Goal: Obtain resource: Obtain resource

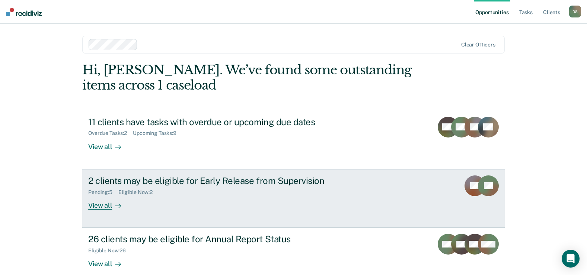
click at [150, 184] on div "2 clients may be eligible for Early Release from Supervision" at bounding box center [218, 181] width 261 height 11
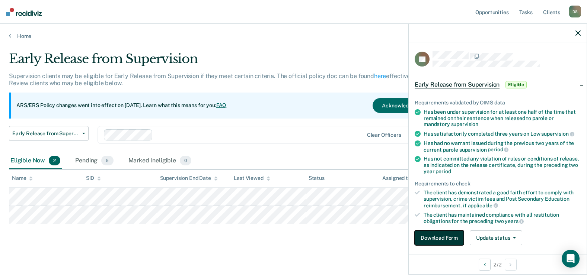
click at [437, 244] on button "Download Form" at bounding box center [438, 238] width 49 height 15
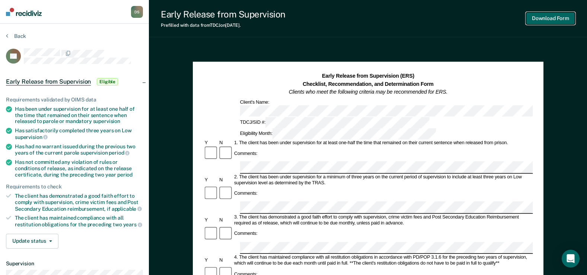
click at [539, 21] on button "Download Form" at bounding box center [550, 18] width 49 height 12
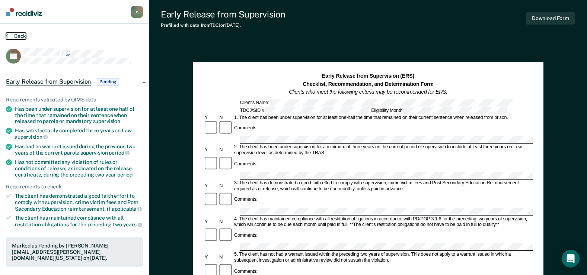
click at [17, 36] on button "Back" at bounding box center [16, 36] width 20 height 7
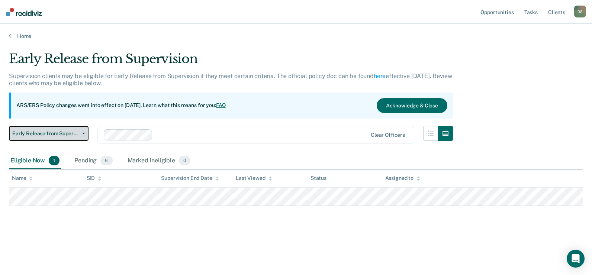
click at [83, 132] on button "Early Release from Supervision" at bounding box center [49, 133] width 80 height 15
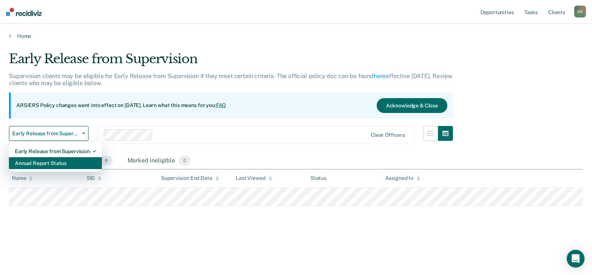
click at [84, 165] on div "Annual Report Status" at bounding box center [55, 163] width 81 height 12
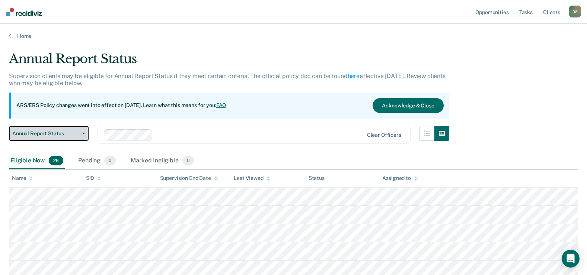
click at [77, 132] on span "Annual Report Status" at bounding box center [45, 134] width 67 height 6
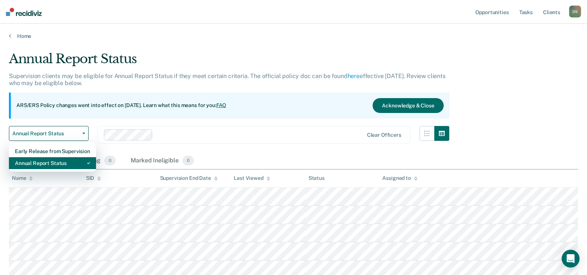
click at [71, 159] on div "Annual Report Status" at bounding box center [52, 163] width 75 height 12
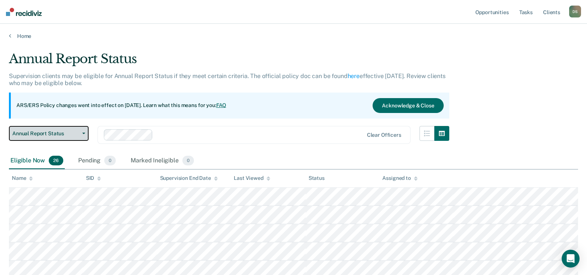
click at [77, 131] on span "Annual Report Status" at bounding box center [45, 134] width 67 height 6
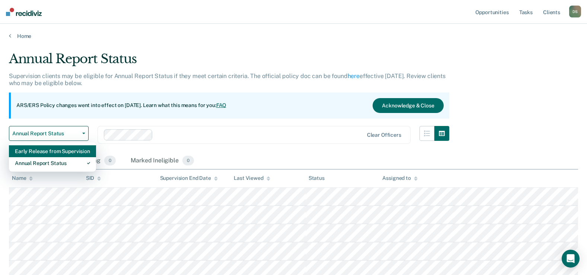
click at [77, 153] on div "Early Release from Supervision" at bounding box center [52, 151] width 75 height 12
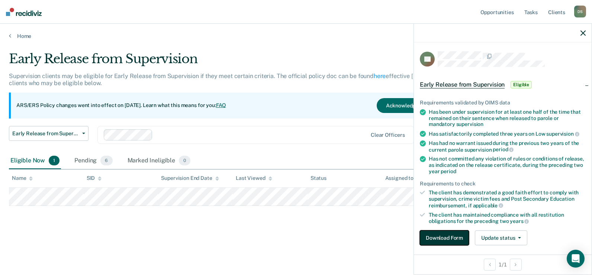
click at [443, 235] on button "Download Form" at bounding box center [444, 238] width 49 height 15
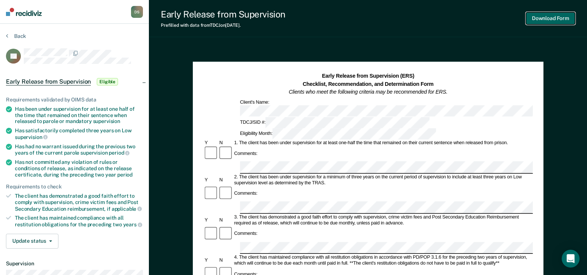
click at [550, 20] on button "Download Form" at bounding box center [550, 18] width 49 height 12
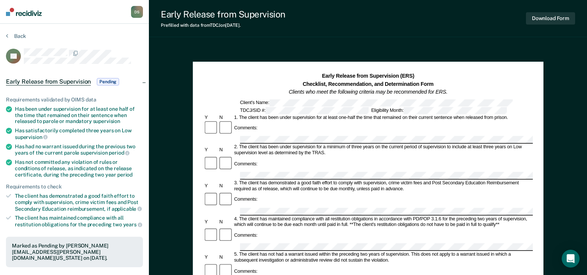
click at [21, 31] on section "Back TB Early Release from Supervision Pending Requirements validated by OIMS d…" at bounding box center [74, 226] width 149 height 404
click at [20, 34] on button "Back" at bounding box center [16, 36] width 20 height 7
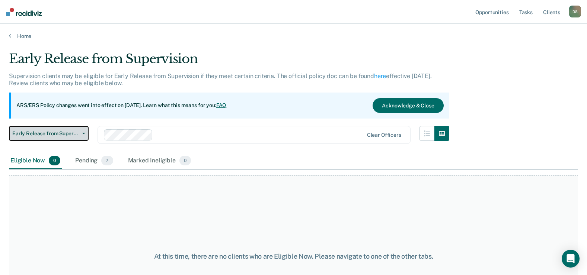
click at [75, 131] on span "Early Release from Supervision" at bounding box center [45, 134] width 67 height 6
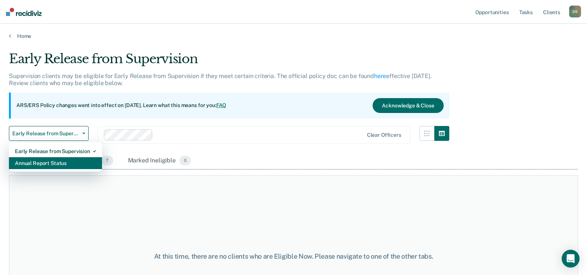
click at [78, 162] on div "Annual Report Status" at bounding box center [55, 163] width 81 height 12
